Goal: Task Accomplishment & Management: Complete application form

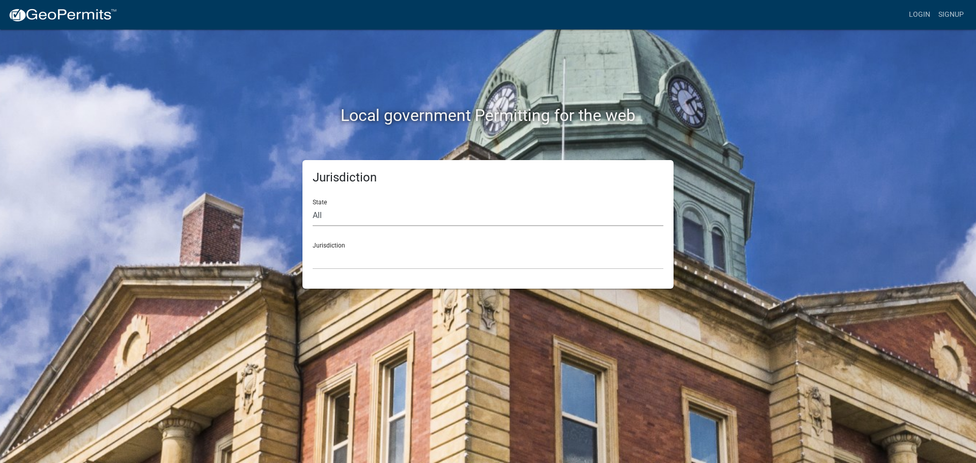
click at [355, 214] on select "All [US_STATE] [US_STATE] [US_STATE] [US_STATE] [US_STATE] [US_STATE] [US_STATE…" at bounding box center [488, 215] width 351 height 21
select select "[US_STATE]"
click at [313, 205] on select "All [US_STATE] [US_STATE] [US_STATE] [US_STATE] [US_STATE] [US_STATE] [US_STATE…" at bounding box center [488, 215] width 351 height 21
click at [337, 252] on select "[GEOGRAPHIC_DATA], [US_STATE] [GEOGRAPHIC_DATA], [US_STATE]" at bounding box center [488, 258] width 351 height 21
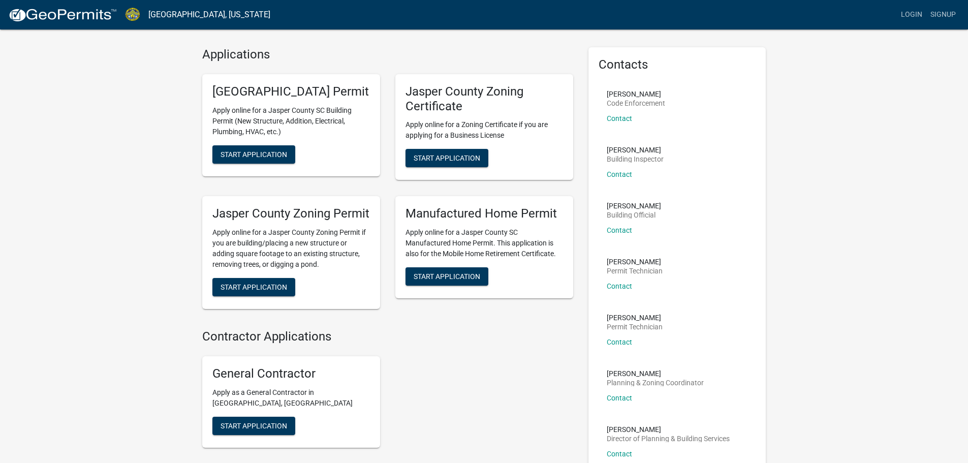
scroll to position [22, 0]
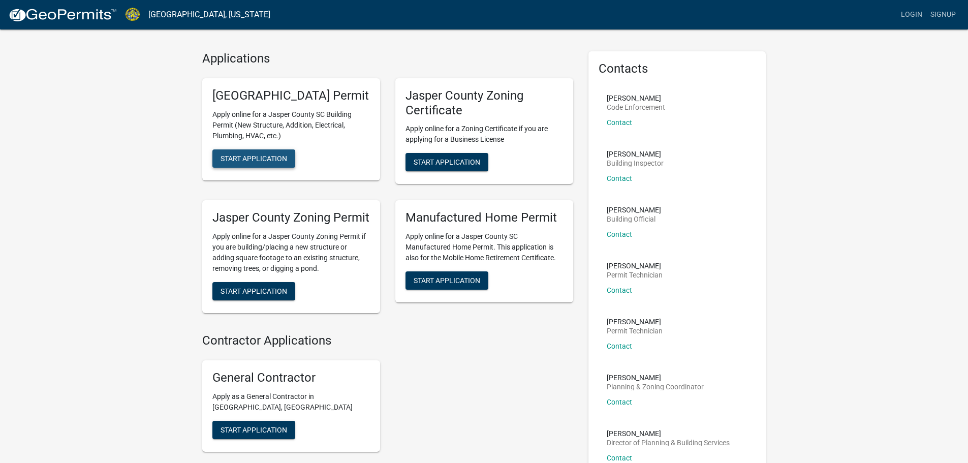
click at [285, 162] on span "Start Application" at bounding box center [254, 158] width 67 height 8
